Goal: Navigation & Orientation: Find specific page/section

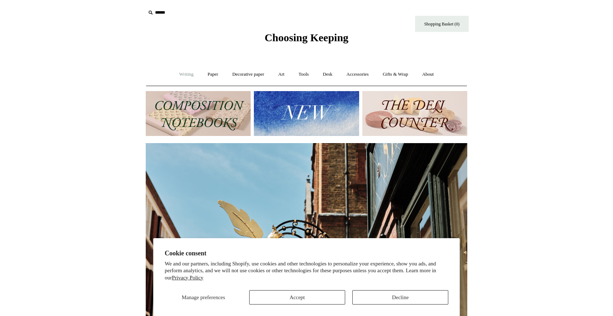
click at [180, 74] on link "Writing +" at bounding box center [186, 74] width 27 height 19
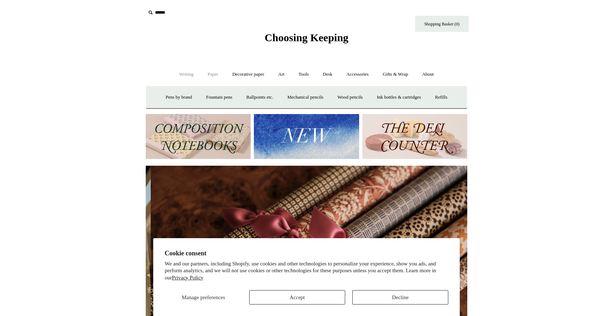
scroll to position [0, 643]
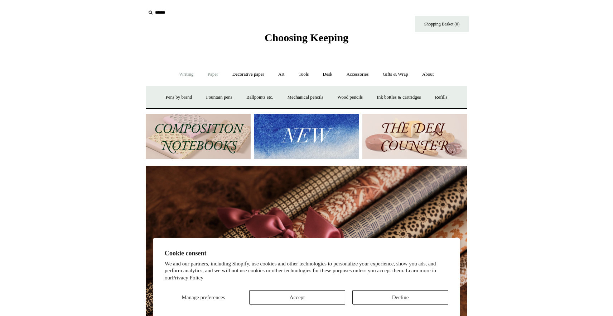
click at [213, 74] on link "Paper +" at bounding box center [213, 74] width 24 height 19
click at [213, 74] on link "Paper -" at bounding box center [213, 74] width 24 height 19
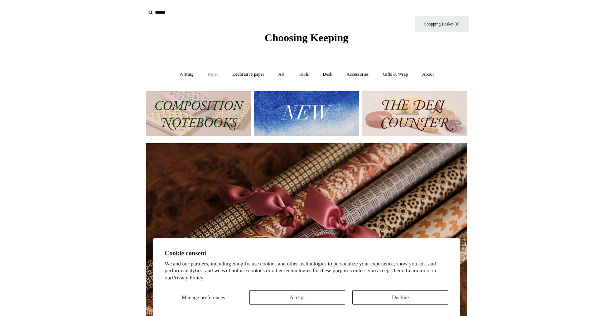
click at [209, 71] on link "Paper +" at bounding box center [213, 74] width 24 height 19
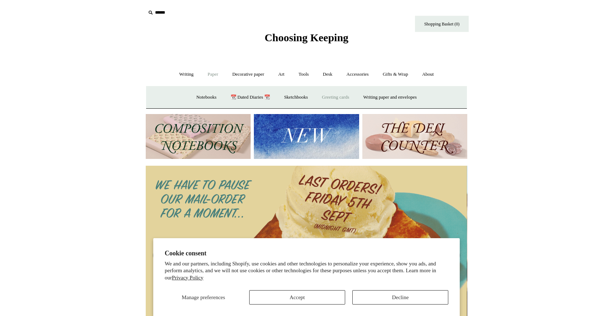
scroll to position [0, 0]
click at [380, 96] on link "Writing paper and envelopes +" at bounding box center [390, 97] width 66 height 19
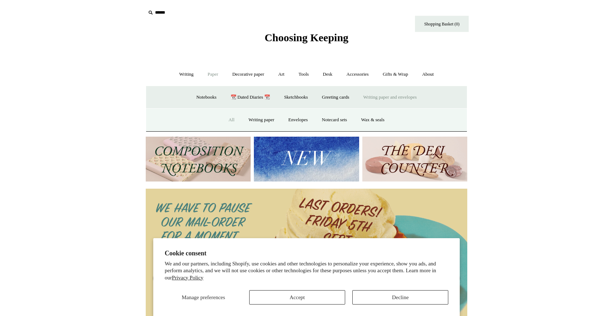
click at [228, 117] on link "All" at bounding box center [231, 119] width 19 height 19
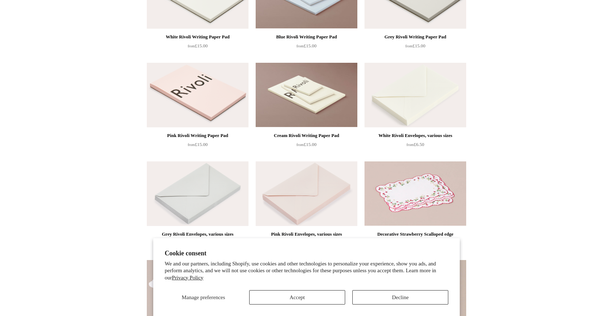
scroll to position [149, 0]
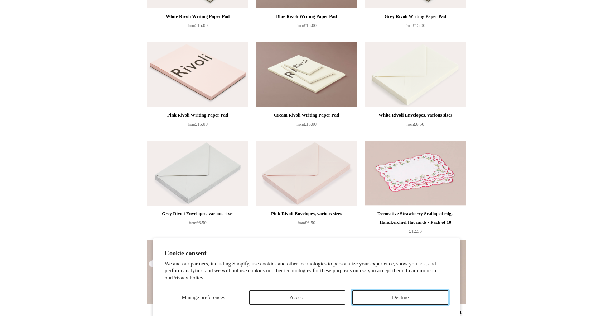
click at [415, 297] on button "Decline" at bounding box center [400, 297] width 96 height 14
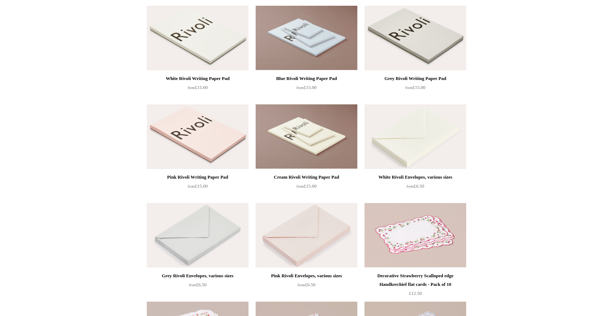
scroll to position [0, 0]
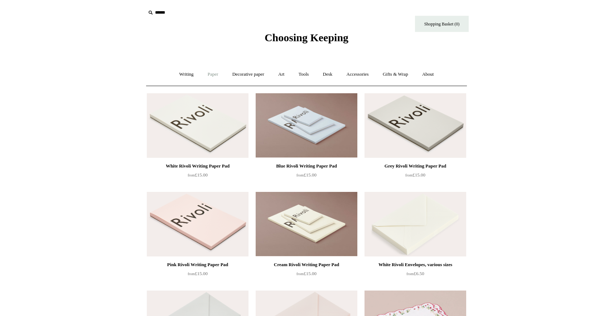
click at [207, 75] on link "Paper +" at bounding box center [213, 74] width 24 height 19
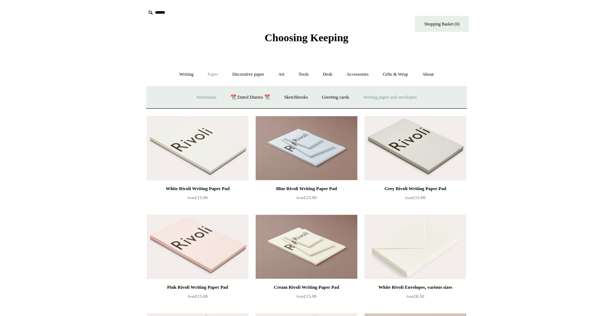
click at [201, 96] on link "Notebooks +" at bounding box center [206, 97] width 33 height 19
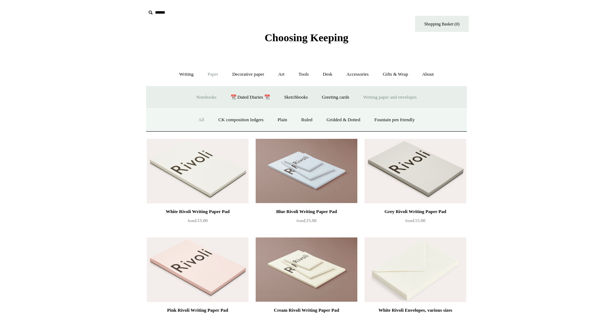
click at [195, 122] on link "All" at bounding box center [201, 119] width 19 height 19
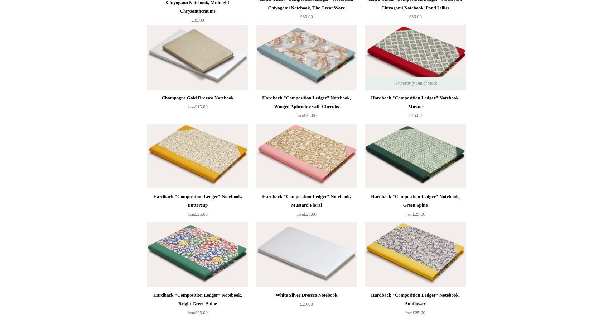
scroll to position [4787, 0]
